Goal: Task Accomplishment & Management: Manage account settings

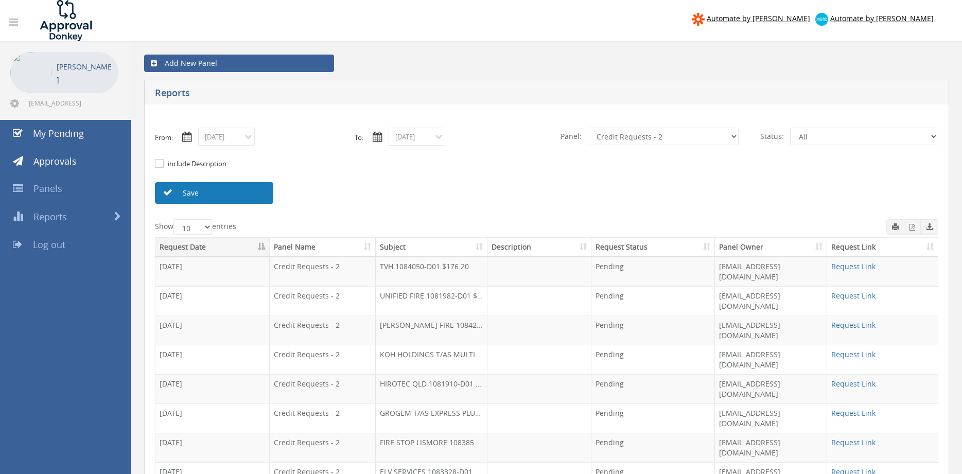
click at [205, 196] on link "Save" at bounding box center [214, 193] width 118 height 22
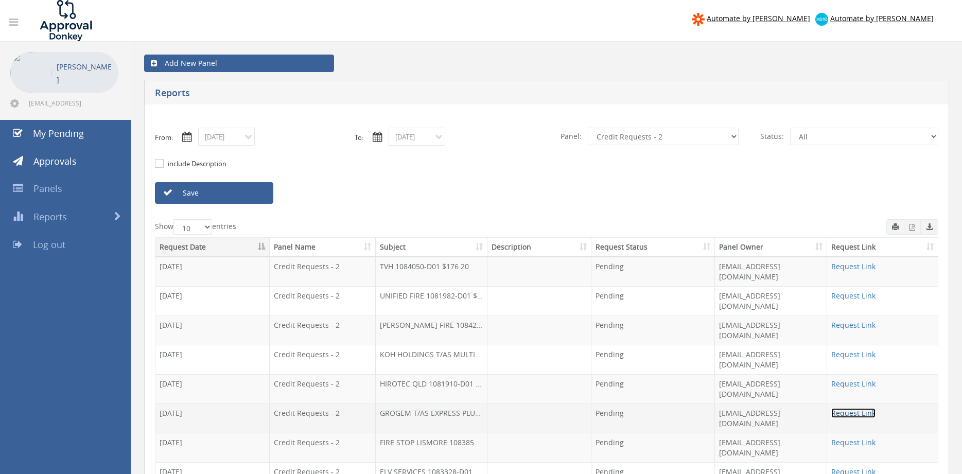
click at [840, 408] on link "Request Link" at bounding box center [854, 413] width 44 height 10
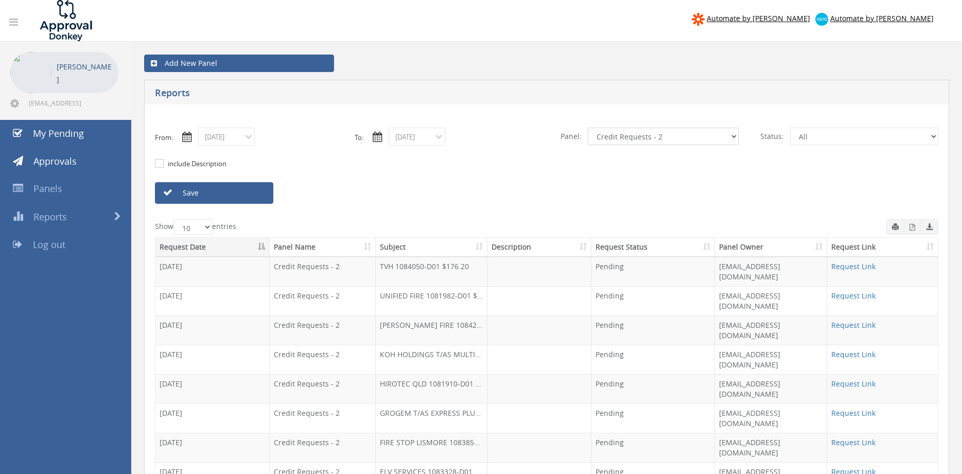
click at [588, 128] on select "All Alarm Credits RG - 3 NZ Utilities Cable and SAI Global NZ Alarms-1 NZ FX Pa…" at bounding box center [663, 137] width 151 height 18
select select "number:9744"
click option "Flamestop Utilities" at bounding box center [0, 0] width 0 height 0
click at [255, 197] on link "Save" at bounding box center [214, 193] width 118 height 22
click at [849, 379] on link "Request Link" at bounding box center [854, 384] width 44 height 10
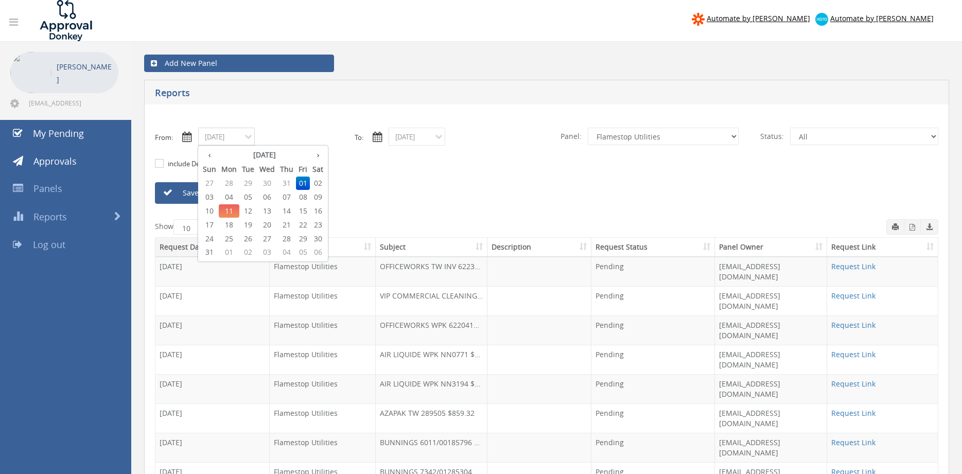
click at [231, 137] on input "[DATE]" at bounding box center [226, 137] width 57 height 18
click at [419, 142] on input "[DATE]" at bounding box center [417, 137] width 57 height 18
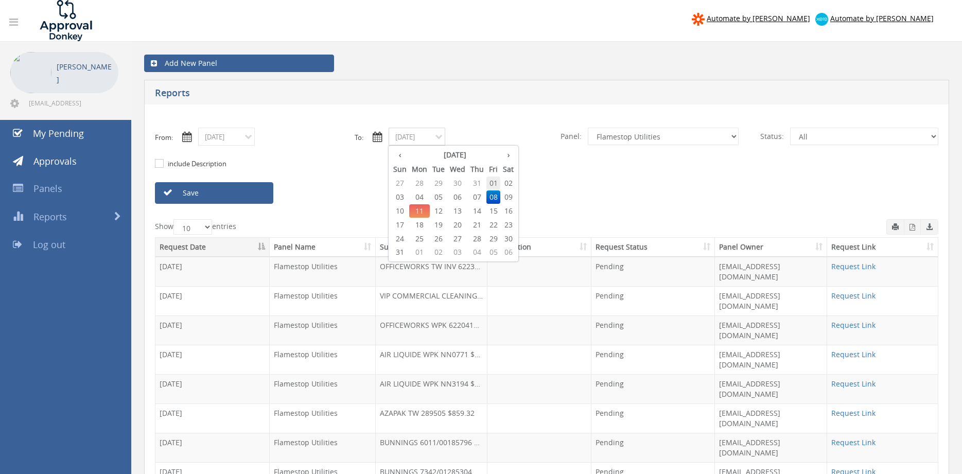
click at [496, 184] on span "01" at bounding box center [494, 183] width 14 height 13
type input "[DATE]"
click at [588, 128] on select "All Alarm Credits RG - 3 NZ Utilities Cable and SAI Global NZ Alarms-1 NZ FX Pa…" at bounding box center [663, 137] width 151 height 18
select select "number:13141"
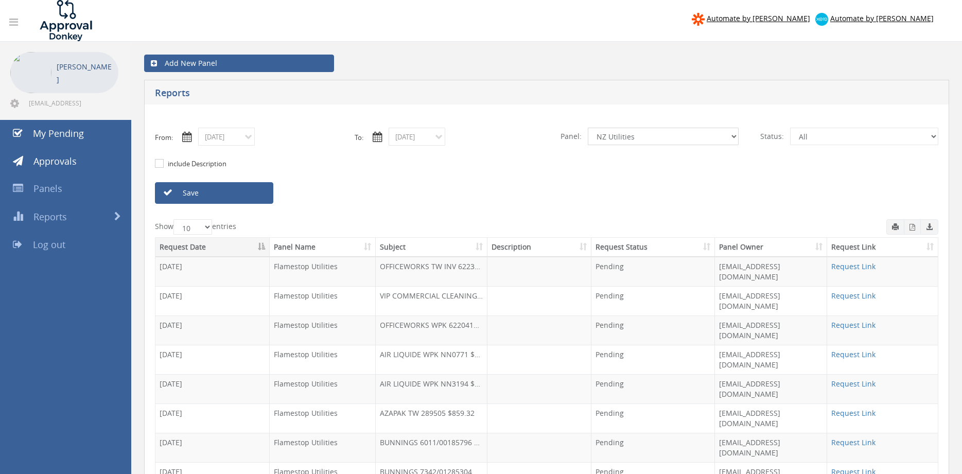
click option "NZ Utilities" at bounding box center [0, 0] width 0 height 0
click at [261, 190] on link "Save" at bounding box center [214, 193] width 118 height 22
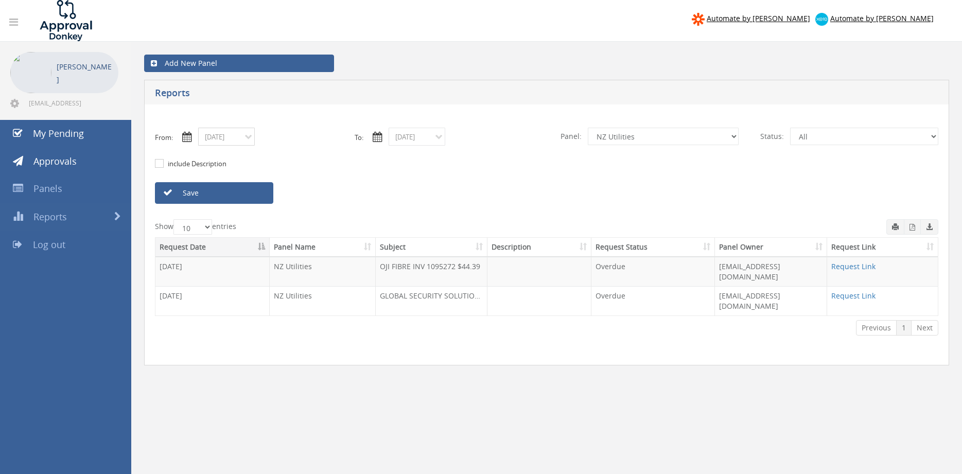
click at [247, 142] on input "[DATE]" at bounding box center [226, 137] width 57 height 18
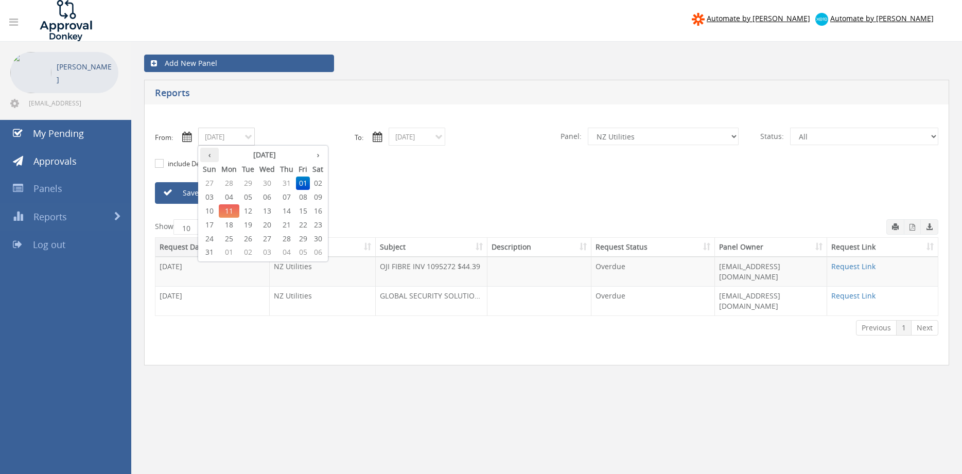
click at [211, 156] on th "‹" at bounding box center [209, 155] width 19 height 14
drag, startPoint x: 285, startPoint y: 237, endPoint x: 387, endPoint y: 195, distance: 110.1
click at [286, 237] on span "31" at bounding box center [287, 238] width 19 height 13
type input "[DATE]"
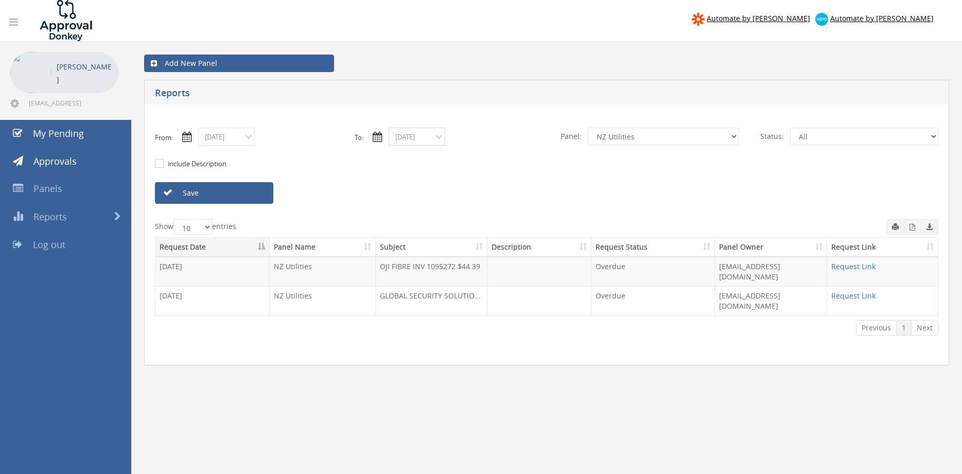
click at [439, 141] on input "[DATE]" at bounding box center [417, 137] width 57 height 18
click at [400, 155] on th "‹" at bounding box center [400, 155] width 19 height 14
click at [478, 235] on span "31" at bounding box center [477, 238] width 19 height 13
type input "[DATE]"
click at [257, 195] on link "Save" at bounding box center [214, 193] width 118 height 22
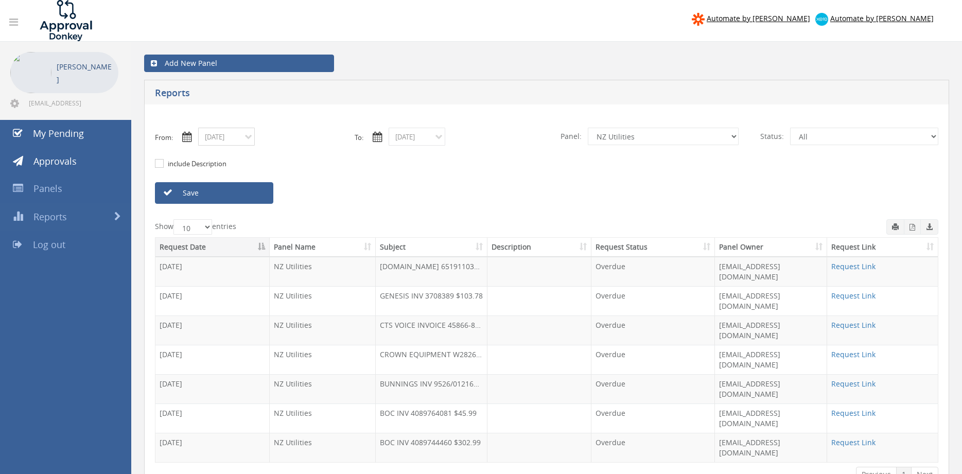
click at [248, 137] on input "[DATE]" at bounding box center [226, 137] width 57 height 18
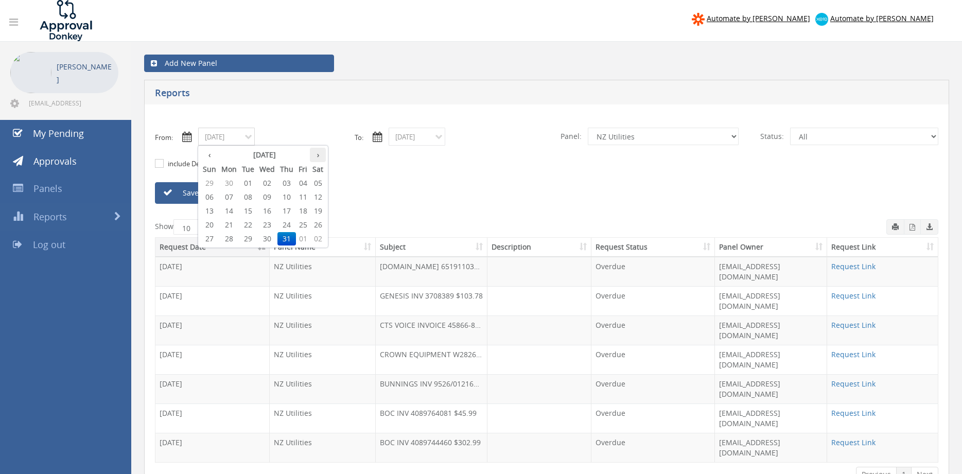
click at [320, 150] on th "›" at bounding box center [318, 155] width 16 height 14
click at [229, 196] on span "04" at bounding box center [229, 197] width 21 height 13
type input "[DATE]"
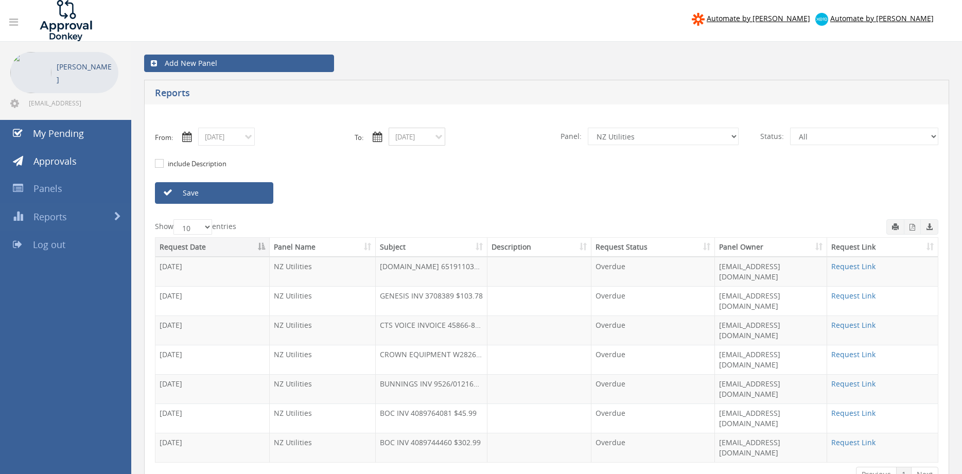
click at [438, 138] on input "[DATE]" at bounding box center [417, 137] width 57 height 18
click at [509, 153] on th "›" at bounding box center [508, 155] width 16 height 14
click at [423, 196] on span "04" at bounding box center [419, 197] width 21 height 13
type input "[DATE]"
click at [257, 197] on link "Save" at bounding box center [214, 193] width 118 height 22
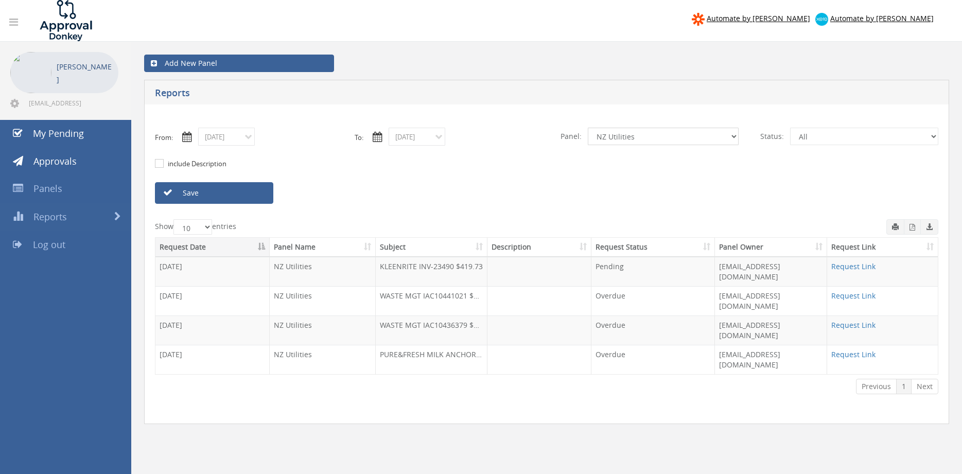
select select "number:11503"
click option "NZ Alarms-1" at bounding box center [0, 0] width 0 height 0
click at [257, 193] on link "Save" at bounding box center [214, 193] width 118 height 22
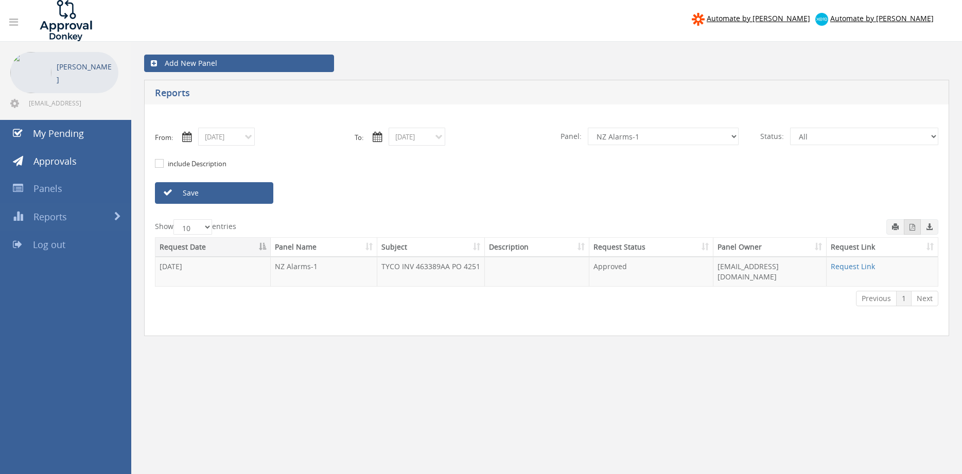
click at [913, 229] on icon "button" at bounding box center [913, 227] width 6 height 7
click at [244, 143] on input "[DATE]" at bounding box center [226, 137] width 57 height 18
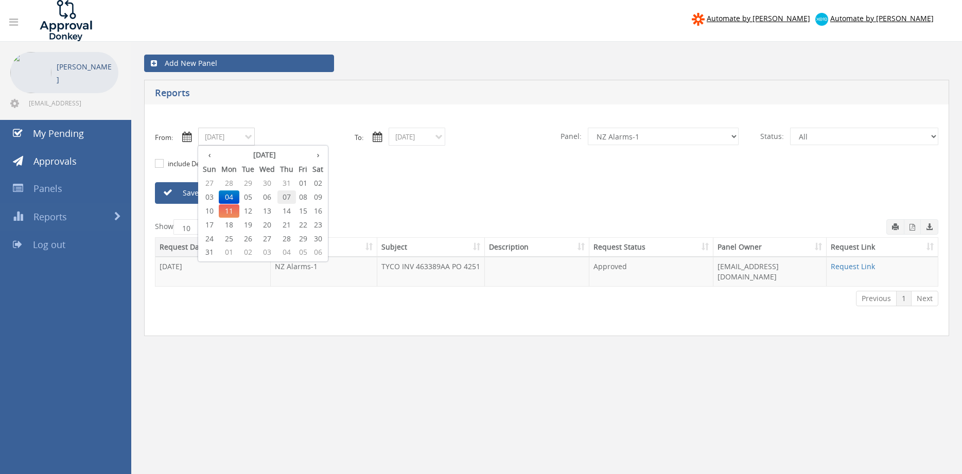
click at [289, 202] on span "07" at bounding box center [287, 197] width 19 height 13
type input "[DATE]"
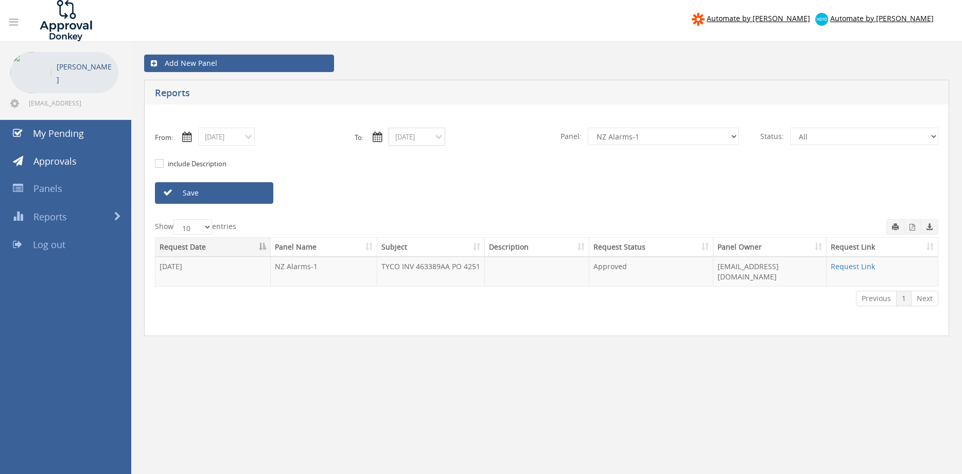
click at [419, 133] on input "[DATE]" at bounding box center [417, 137] width 57 height 18
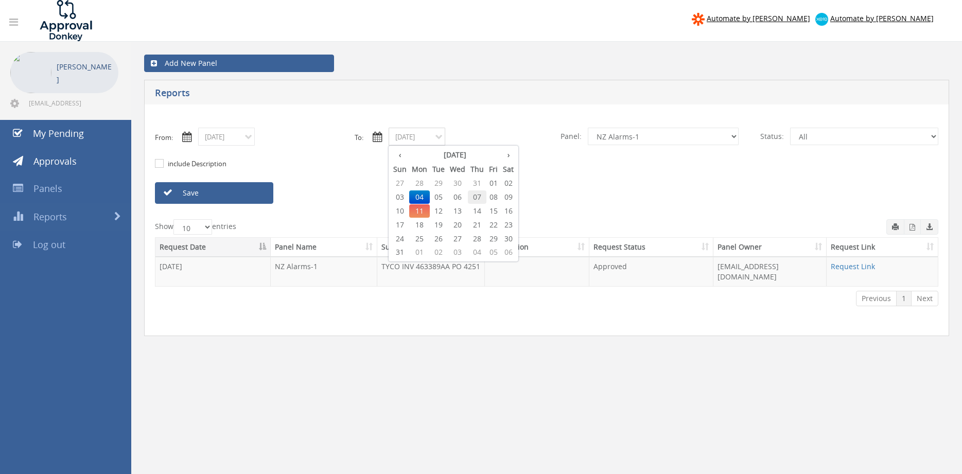
click at [479, 195] on span "07" at bounding box center [477, 197] width 19 height 13
type input "[DATE]"
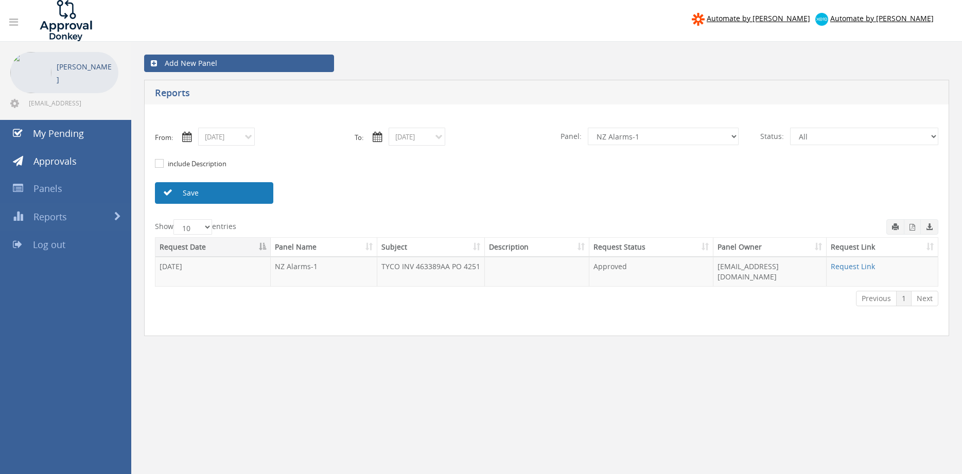
click at [244, 194] on link "Save" at bounding box center [214, 193] width 118 height 22
click at [914, 230] on icon "button" at bounding box center [913, 227] width 6 height 7
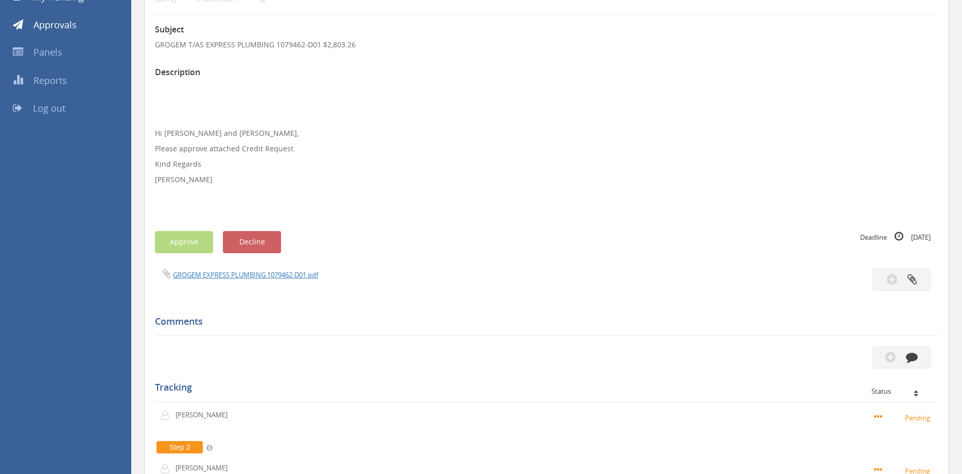
scroll to position [164, 0]
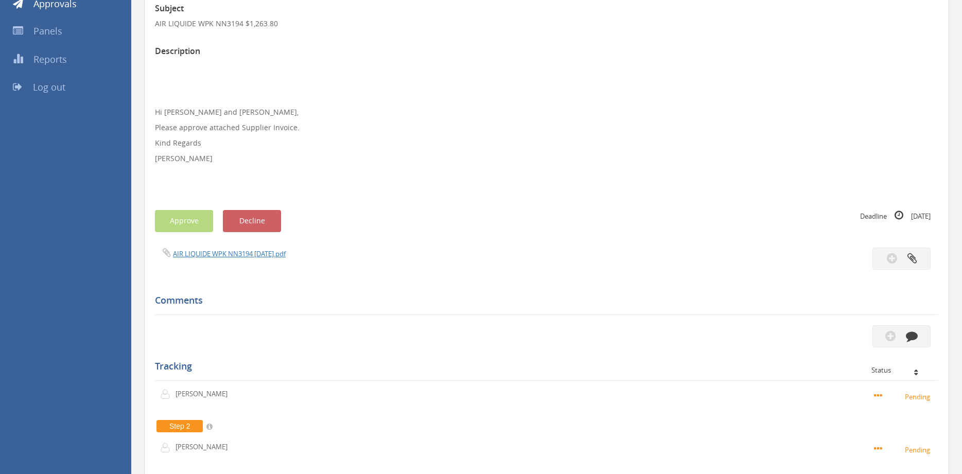
scroll to position [35, 0]
